Goal: Find specific page/section: Find specific page/section

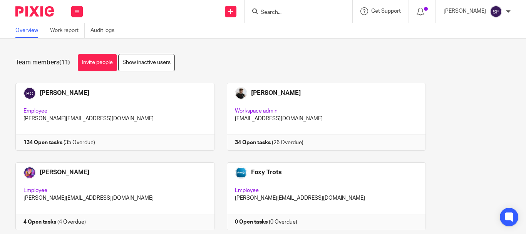
click at [314, 12] on input "Search" at bounding box center [294, 12] width 69 height 7
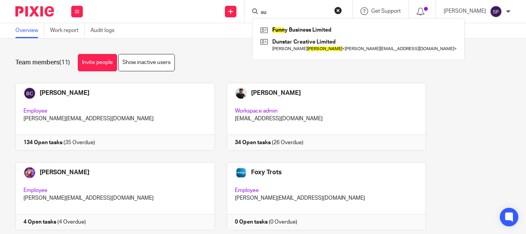
type input "s"
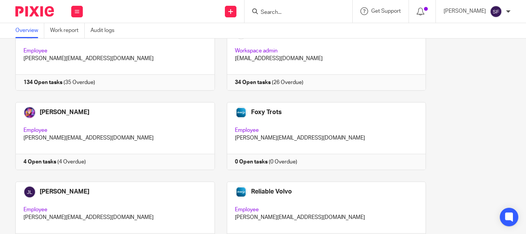
scroll to position [77, 0]
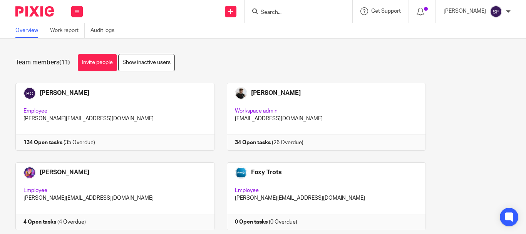
click at [307, 15] on input "Search" at bounding box center [294, 12] width 69 height 7
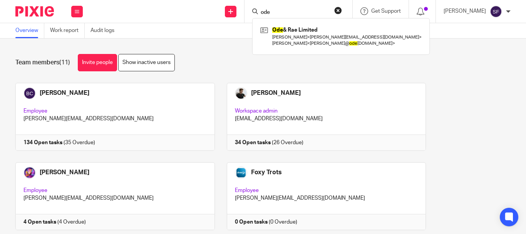
type input "ode"
click at [314, 22] on div "Ode & Rae Limited Kira Moore < kira.moore@sky.com > Renee Milner < renee@ ode a…" at bounding box center [341, 36] width 178 height 36
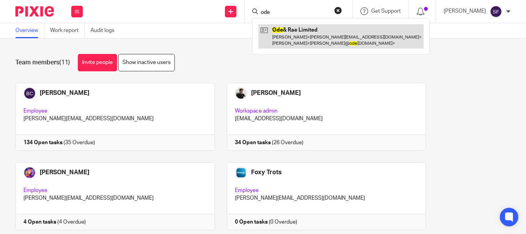
click at [317, 39] on link at bounding box center [341, 36] width 165 height 24
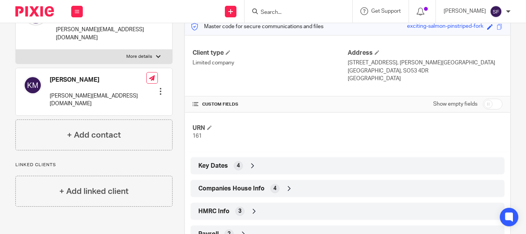
scroll to position [154, 0]
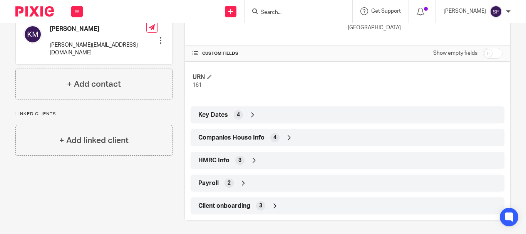
click at [248, 138] on span "Companies House Info" at bounding box center [231, 138] width 66 height 8
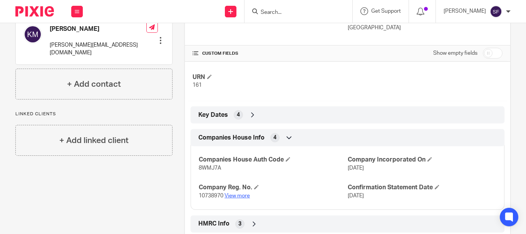
click at [239, 195] on link "View more" at bounding box center [237, 195] width 25 height 5
click at [312, 12] on input "Search" at bounding box center [294, 12] width 69 height 7
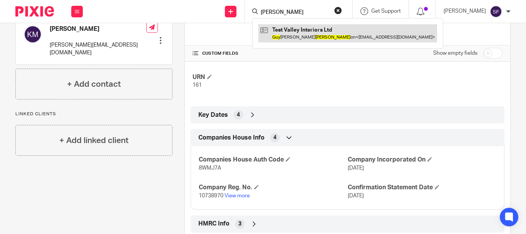
type input "guy richards"
click at [308, 33] on link at bounding box center [348, 33] width 179 height 18
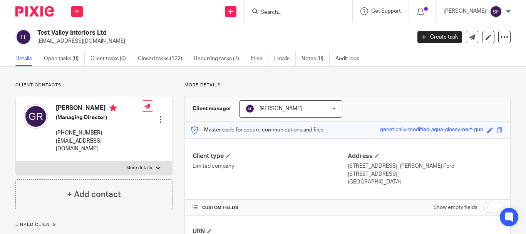
click at [310, 13] on input "Search" at bounding box center [294, 12] width 69 height 7
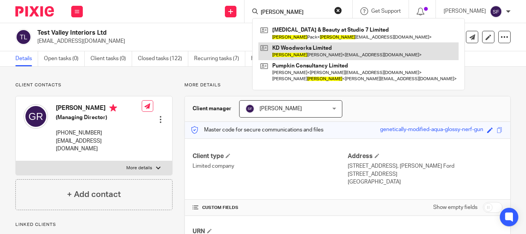
type input "[PERSON_NAME]"
click at [319, 50] on link at bounding box center [359, 51] width 200 height 18
